Goal: Task Accomplishment & Management: Use online tool/utility

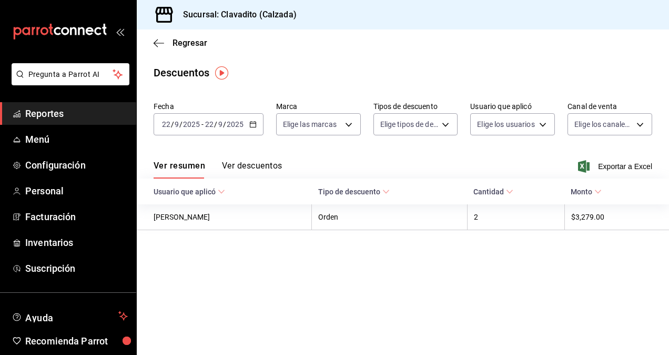
click at [251, 123] on icon "button" at bounding box center [252, 123] width 7 height 7
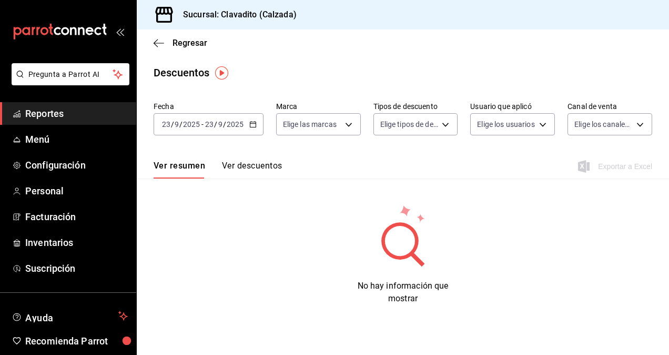
click at [253, 126] on icon "button" at bounding box center [252, 123] width 7 height 7
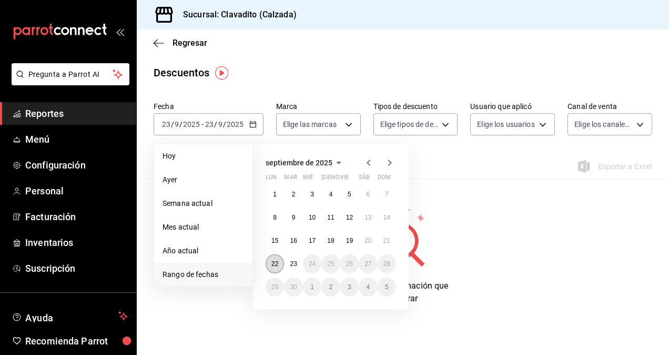
click at [276, 266] on abbr "22" at bounding box center [275, 263] width 7 height 7
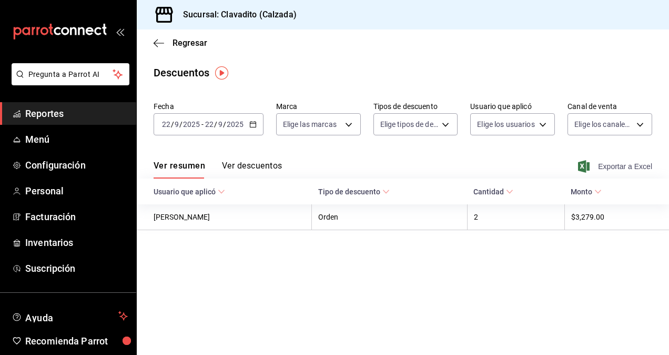
click at [613, 161] on span "Exportar a Excel" at bounding box center [616, 166] width 72 height 13
click at [71, 112] on span "Reportes" at bounding box center [76, 113] width 103 height 14
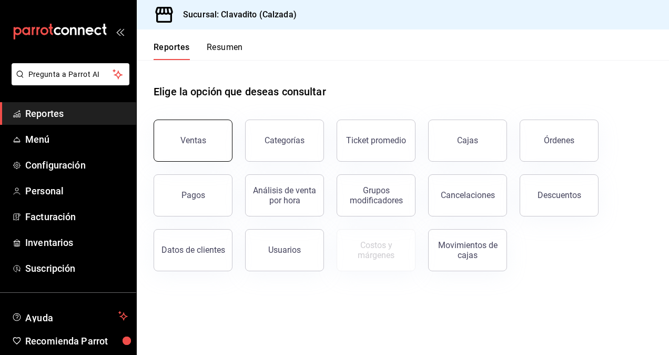
click at [199, 138] on div "Ventas" at bounding box center [193, 140] width 26 height 10
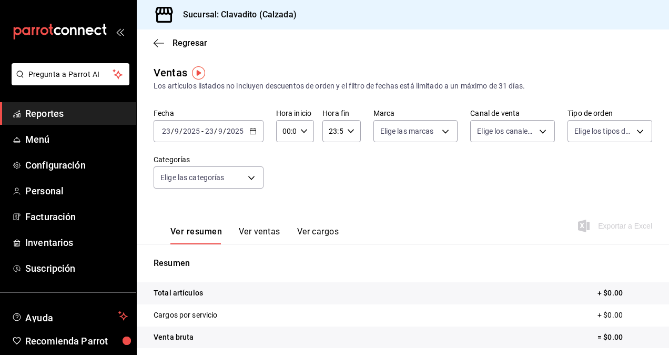
click at [252, 132] on icon "button" at bounding box center [252, 130] width 7 height 7
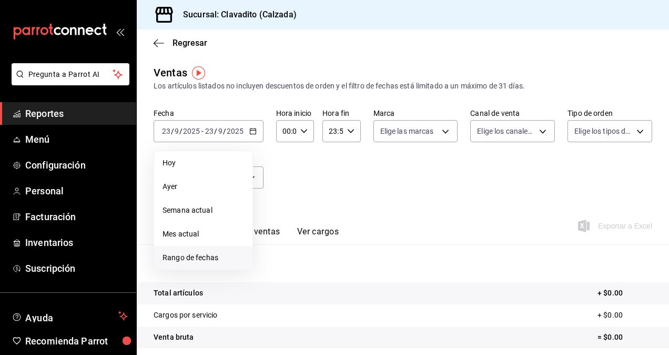
click at [177, 253] on span "Rango de fechas" at bounding box center [204, 257] width 82 height 11
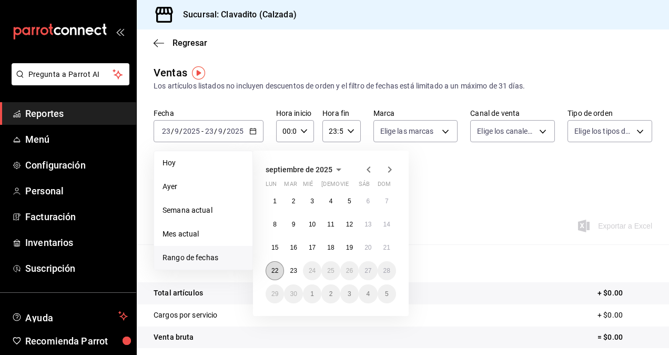
click at [273, 270] on abbr "22" at bounding box center [275, 270] width 7 height 7
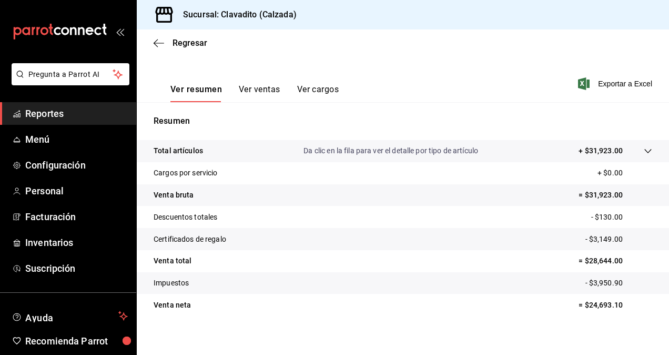
scroll to position [149, 0]
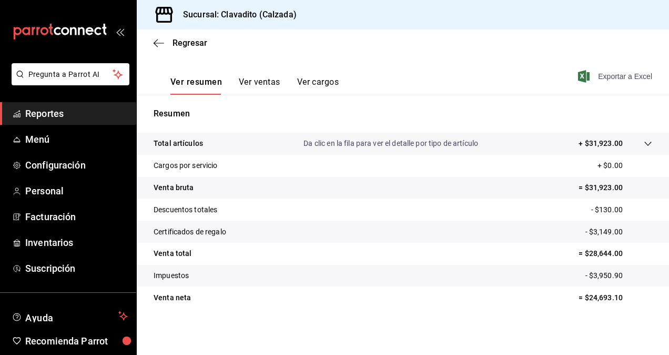
click at [607, 78] on span "Exportar a Excel" at bounding box center [616, 76] width 72 height 13
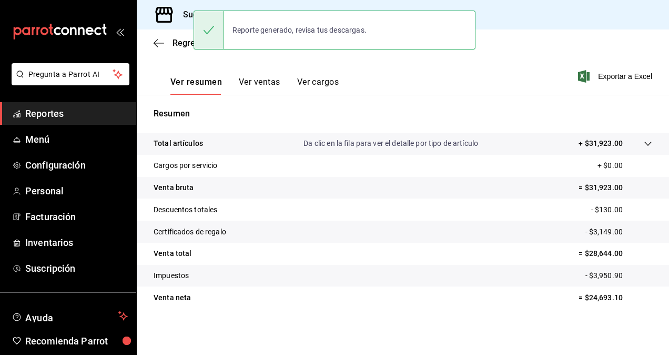
click at [367, 185] on tr "Venta bruta = $31,923.00" at bounding box center [403, 188] width 532 height 22
click at [400, 87] on div "Ver resumen Ver ventas Ver cargos Exportar a Excel" at bounding box center [403, 73] width 532 height 43
